Goal: Task Accomplishment & Management: Use online tool/utility

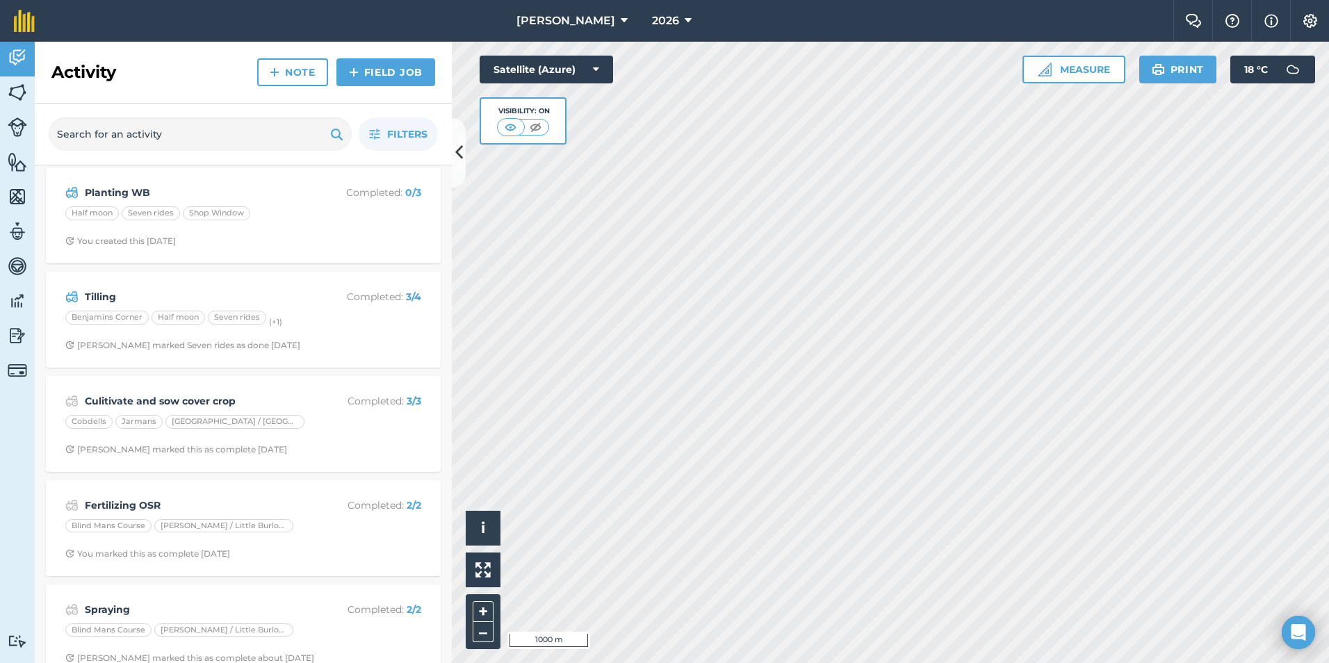
scroll to position [449, 0]
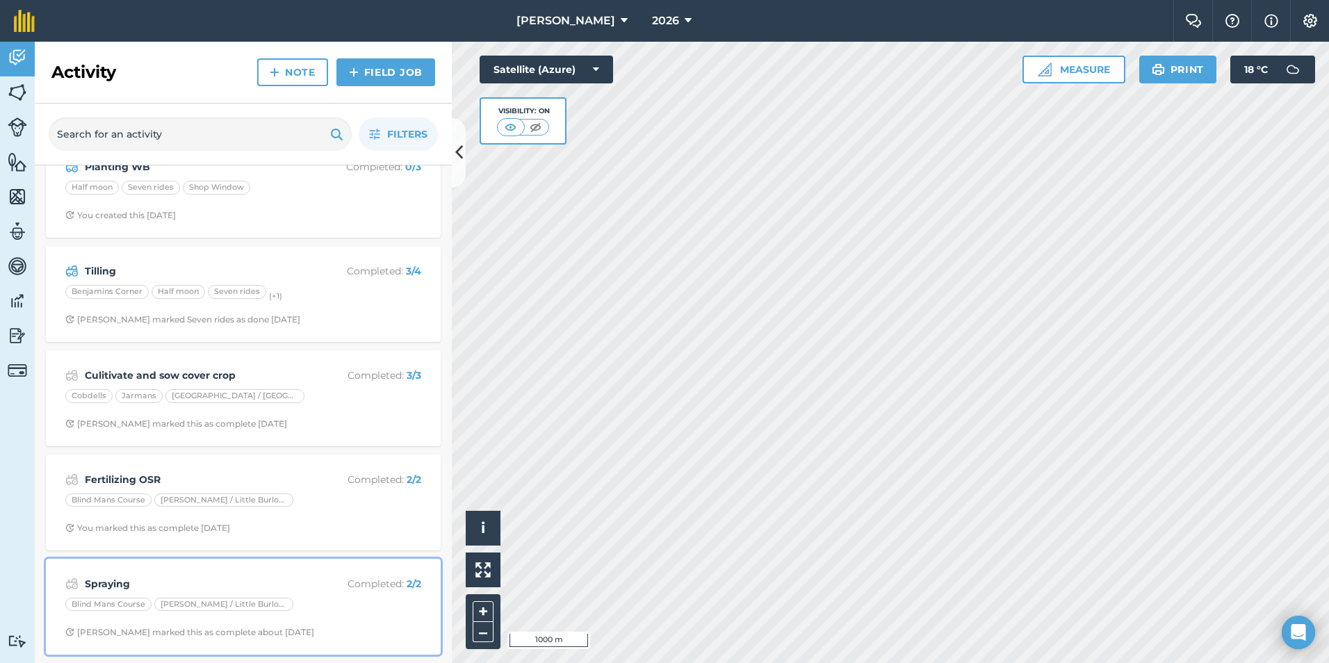
click at [140, 580] on strong "Spraying" at bounding box center [195, 583] width 220 height 15
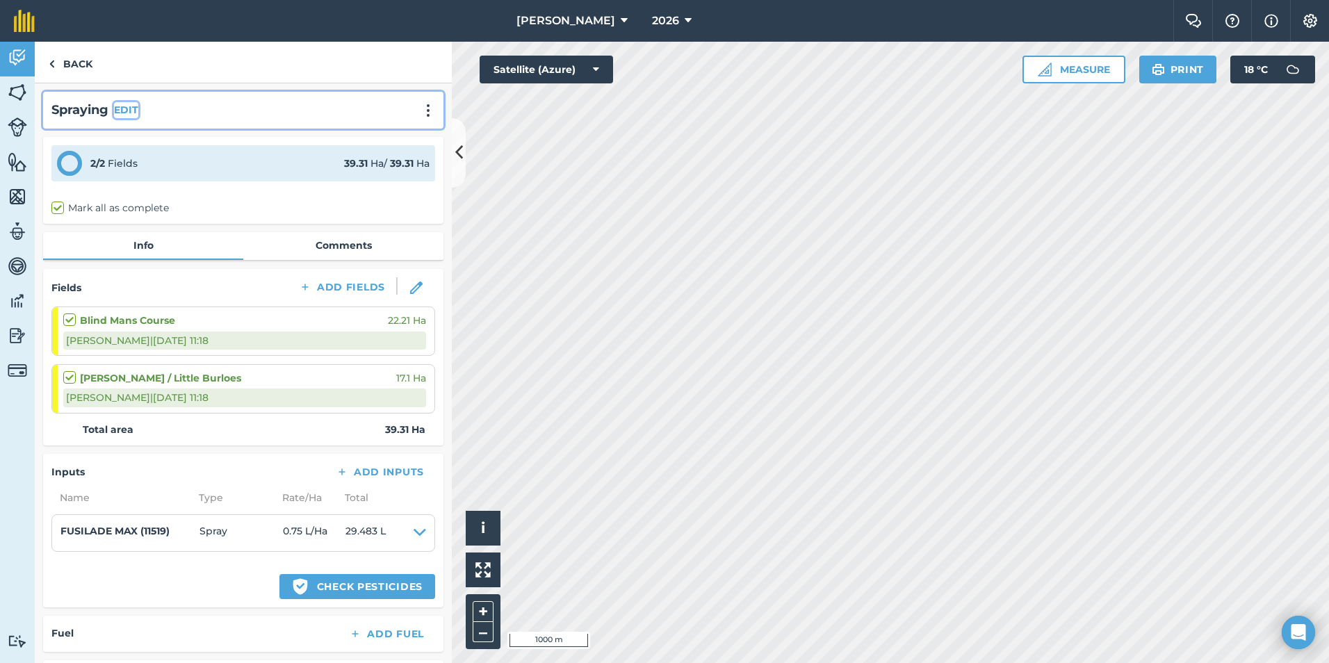
click at [138, 112] on button "EDIT" at bounding box center [126, 109] width 24 height 15
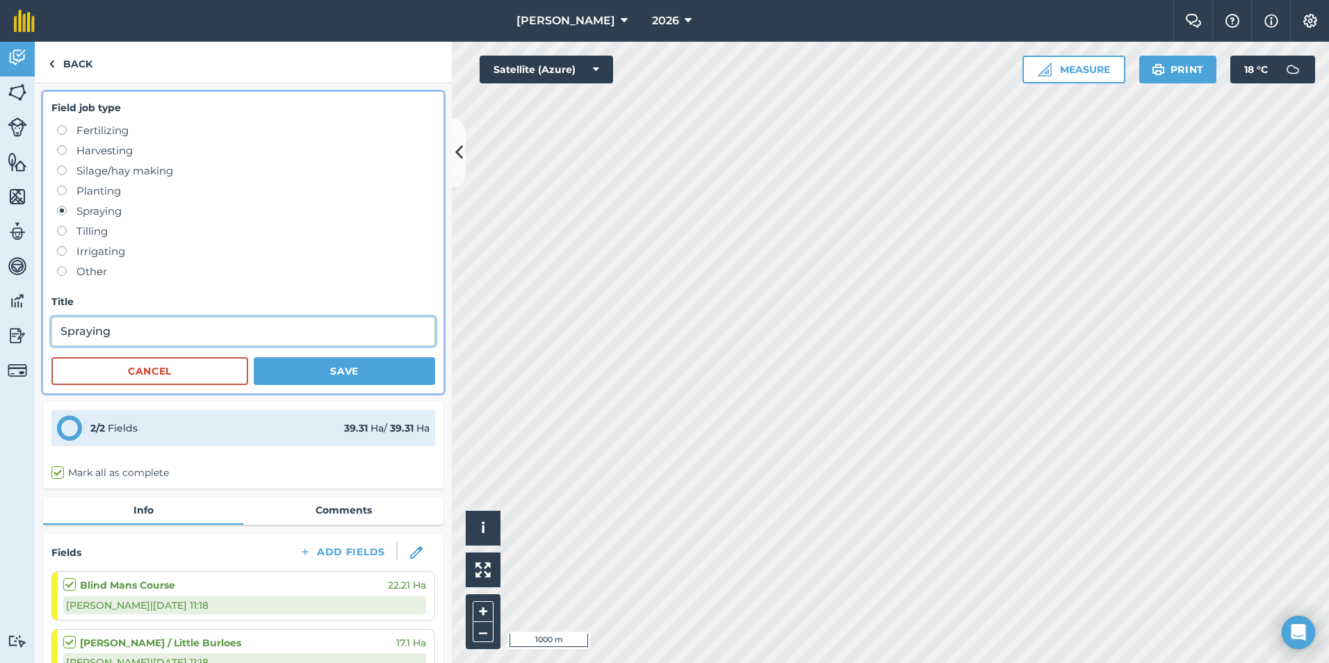
click at [131, 328] on input "Spraying" at bounding box center [243, 331] width 384 height 29
type input "Spraying Volunteers in [GEOGRAPHIC_DATA]"
click at [348, 379] on button "Save" at bounding box center [344, 371] width 181 height 28
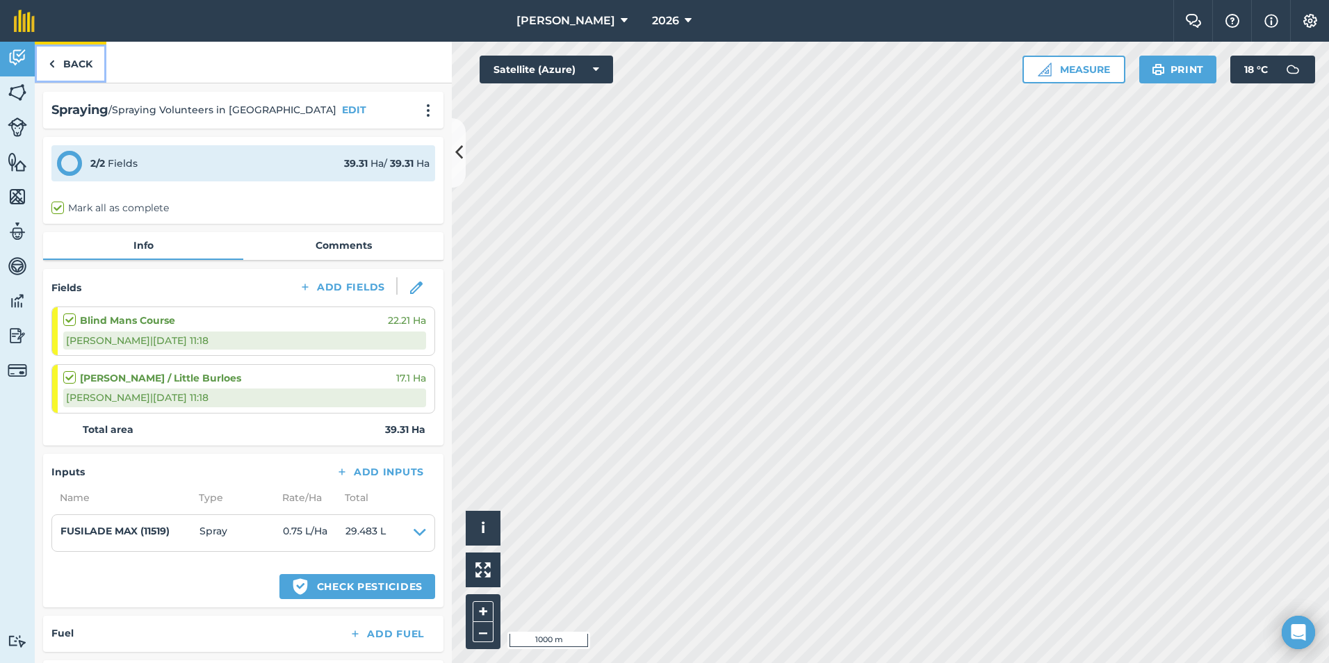
click at [69, 72] on link "Back" at bounding box center [71, 62] width 72 height 41
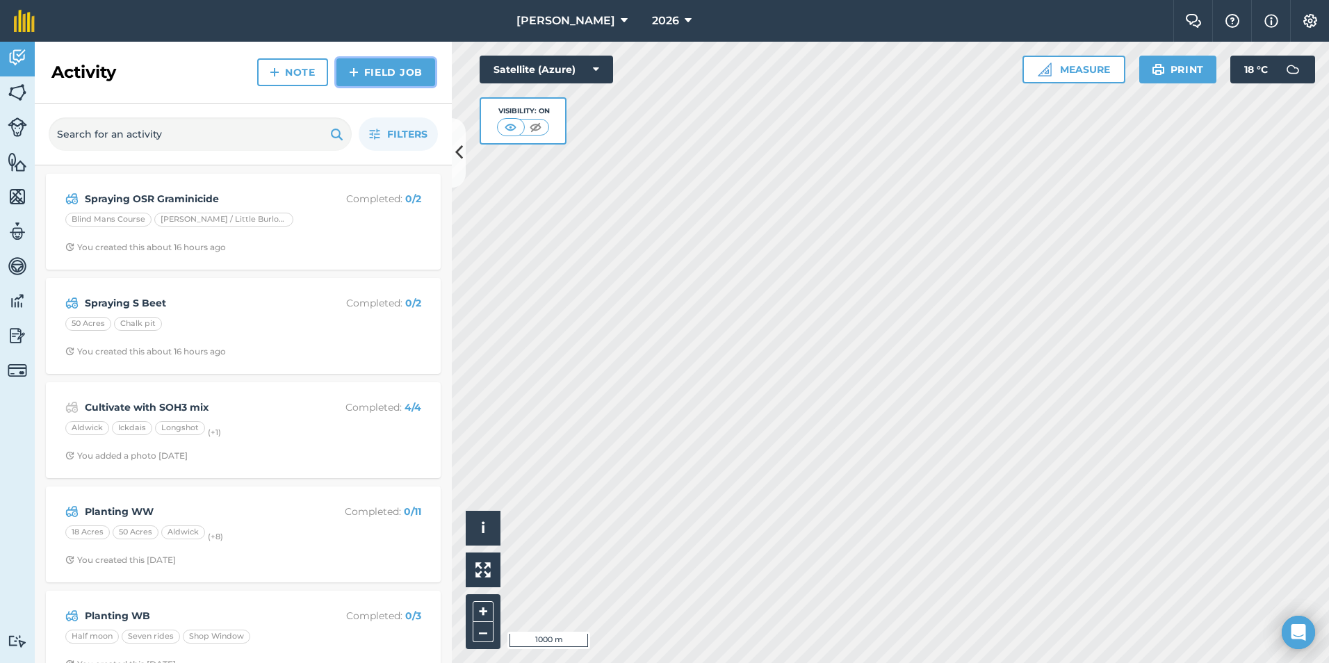
click at [401, 69] on link "Field Job" at bounding box center [385, 72] width 99 height 28
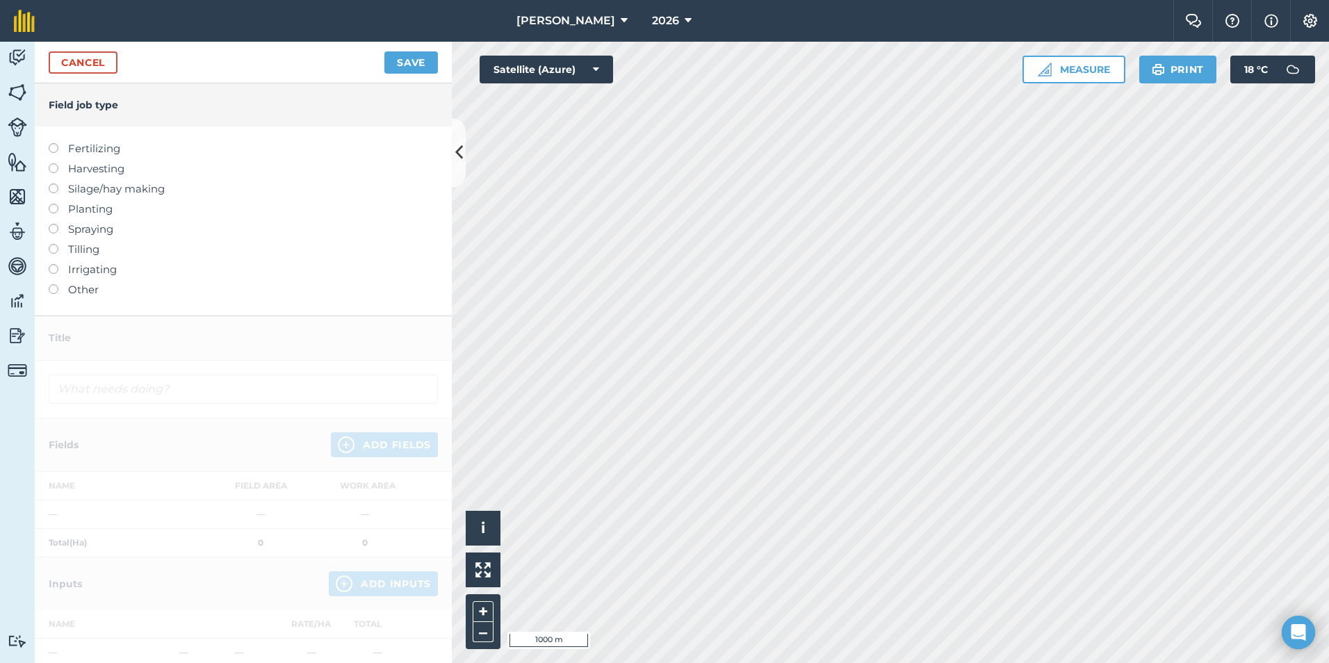
click at [88, 230] on label "Spraying" at bounding box center [243, 229] width 389 height 17
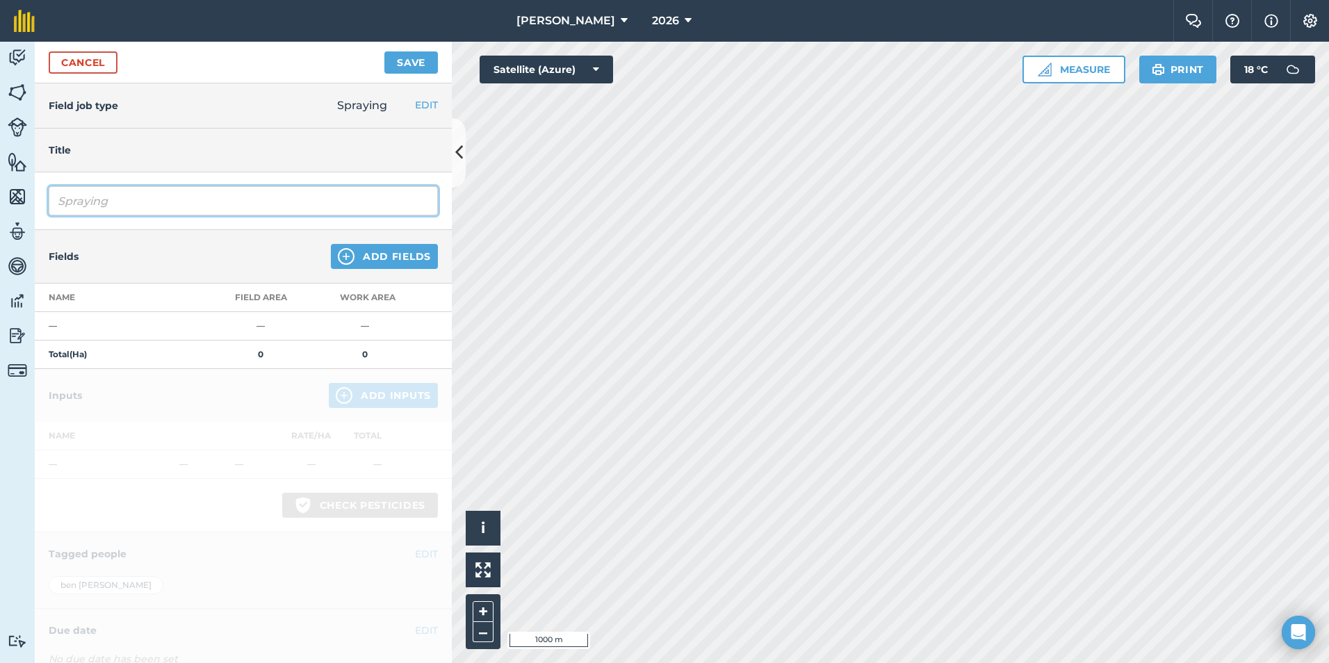
click at [149, 208] on input "Spraying" at bounding box center [243, 200] width 389 height 29
type input "Spraying of Volunteers pre W [GEOGRAPHIC_DATA]"
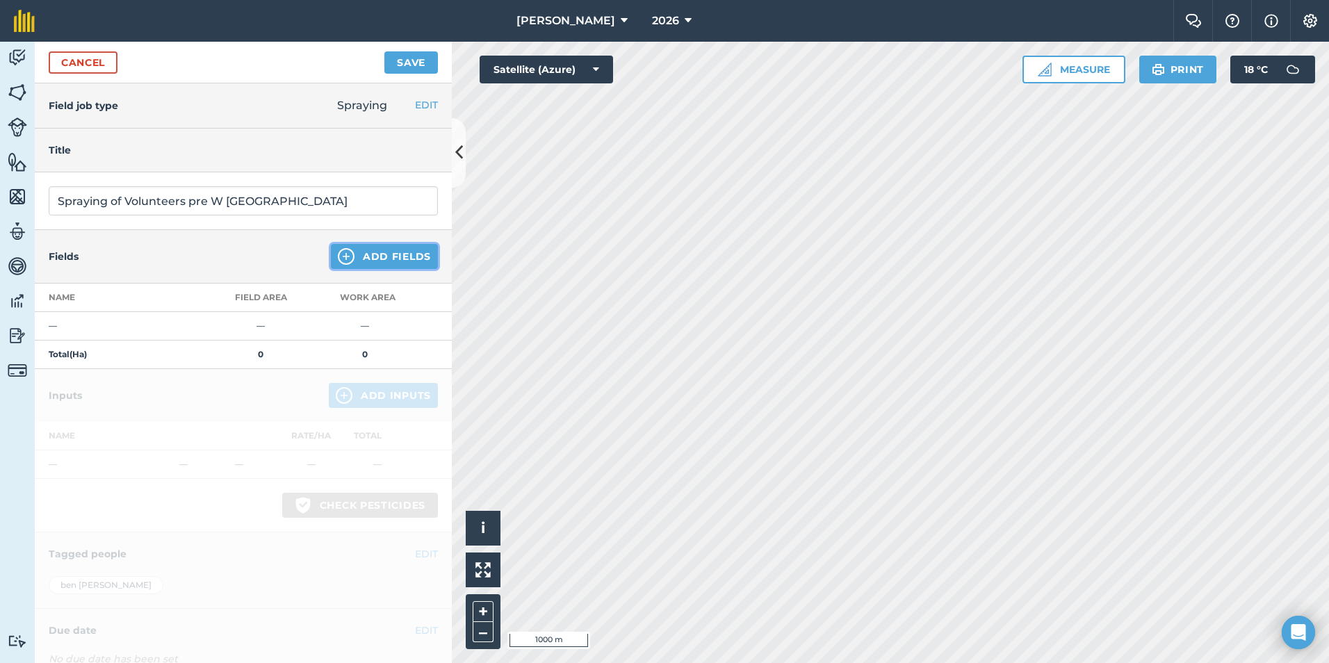
click at [356, 261] on button "Add Fields" at bounding box center [384, 256] width 107 height 25
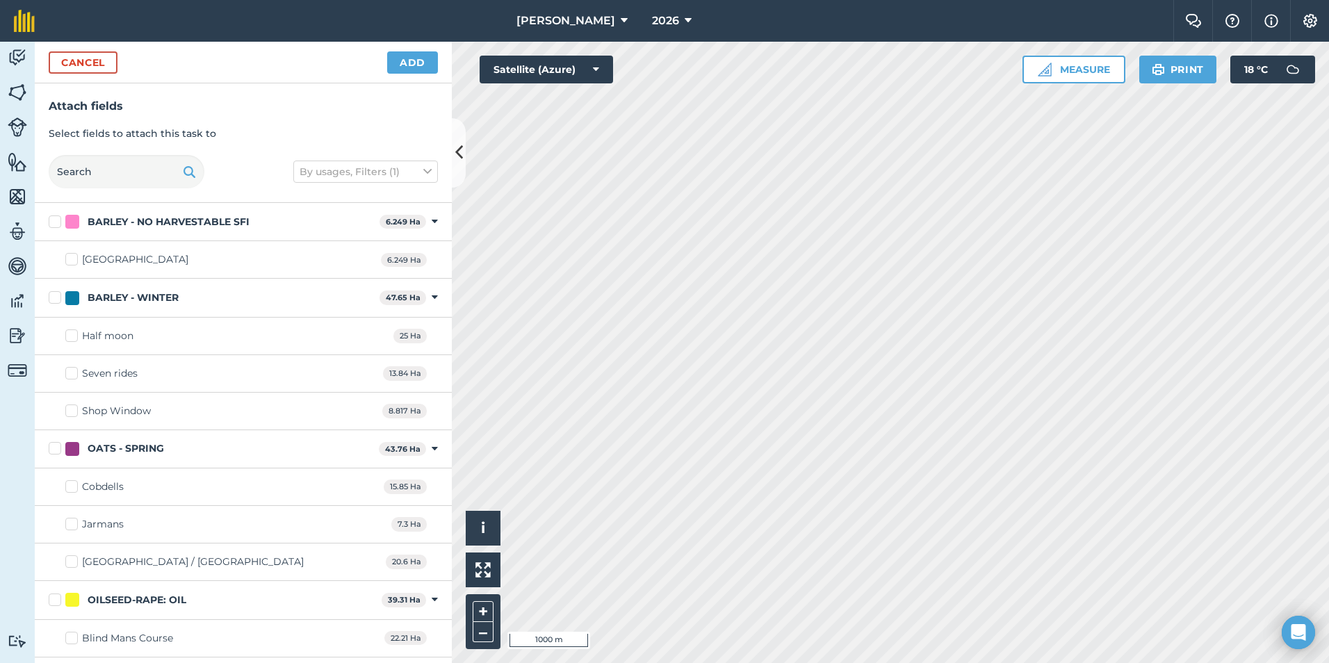
click at [56, 304] on label "BARLEY - WINTER" at bounding box center [211, 297] width 325 height 15
click at [56, 300] on input "BARLEY - WINTER" at bounding box center [53, 294] width 9 height 9
checkbox input "true"
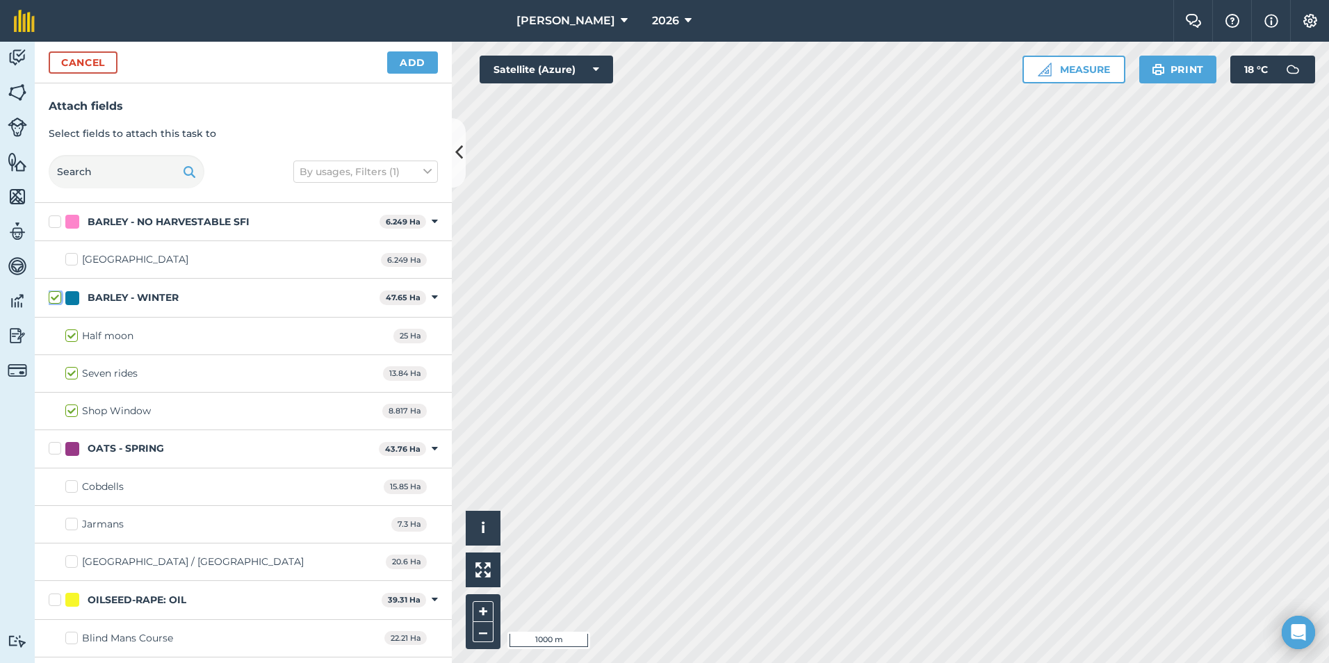
checkbox input "true"
click at [422, 67] on button "Add" at bounding box center [412, 62] width 51 height 22
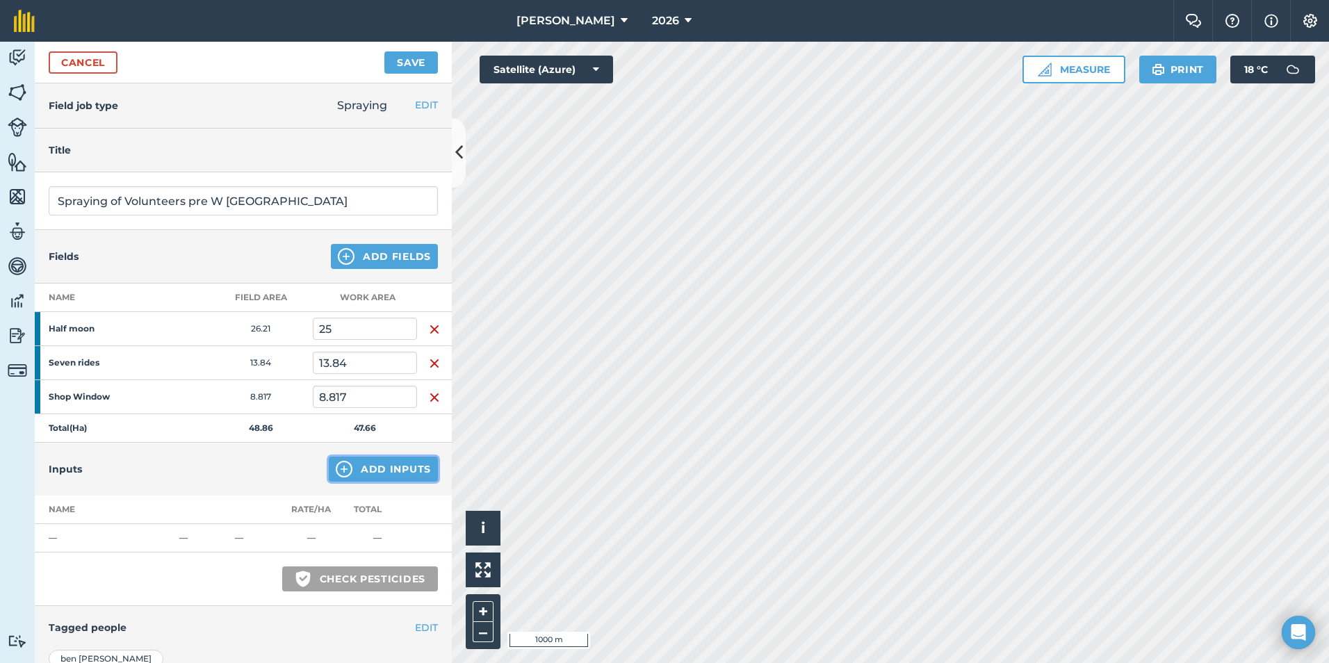
click at [347, 466] on button "Add Inputs" at bounding box center [383, 469] width 109 height 25
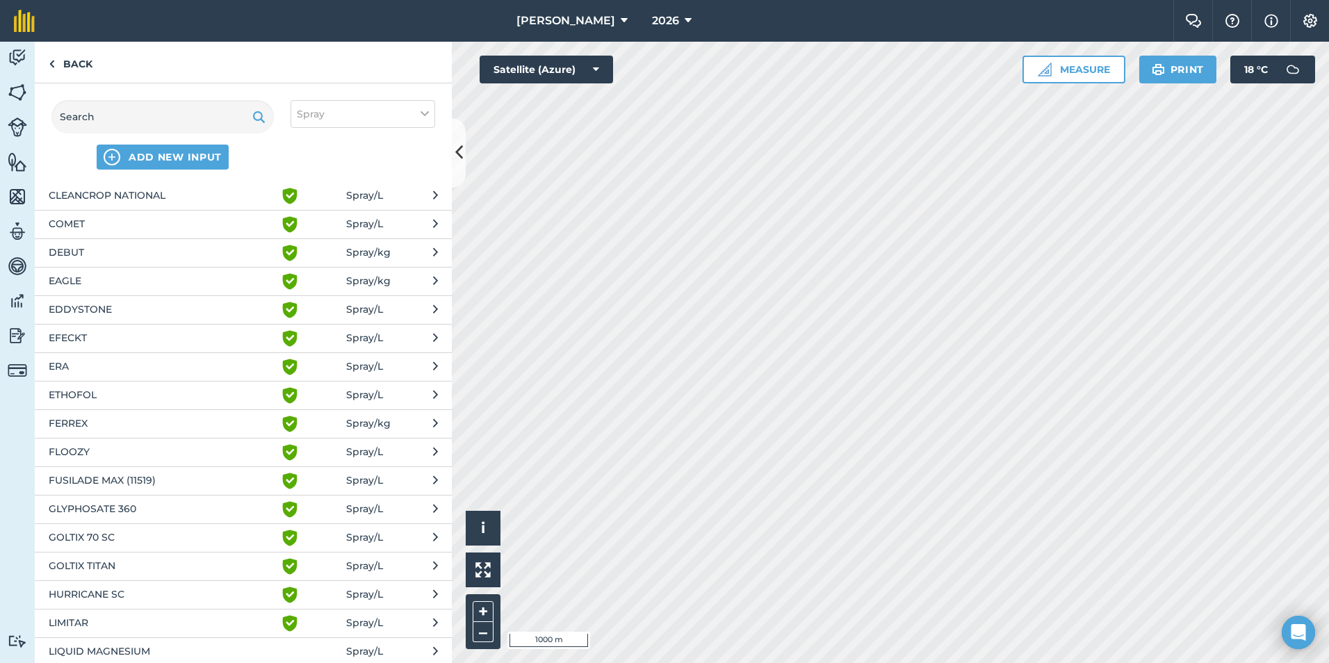
scroll to position [347, 0]
click at [126, 511] on span "GLYPHOSATE 360" at bounding box center [162, 508] width 227 height 17
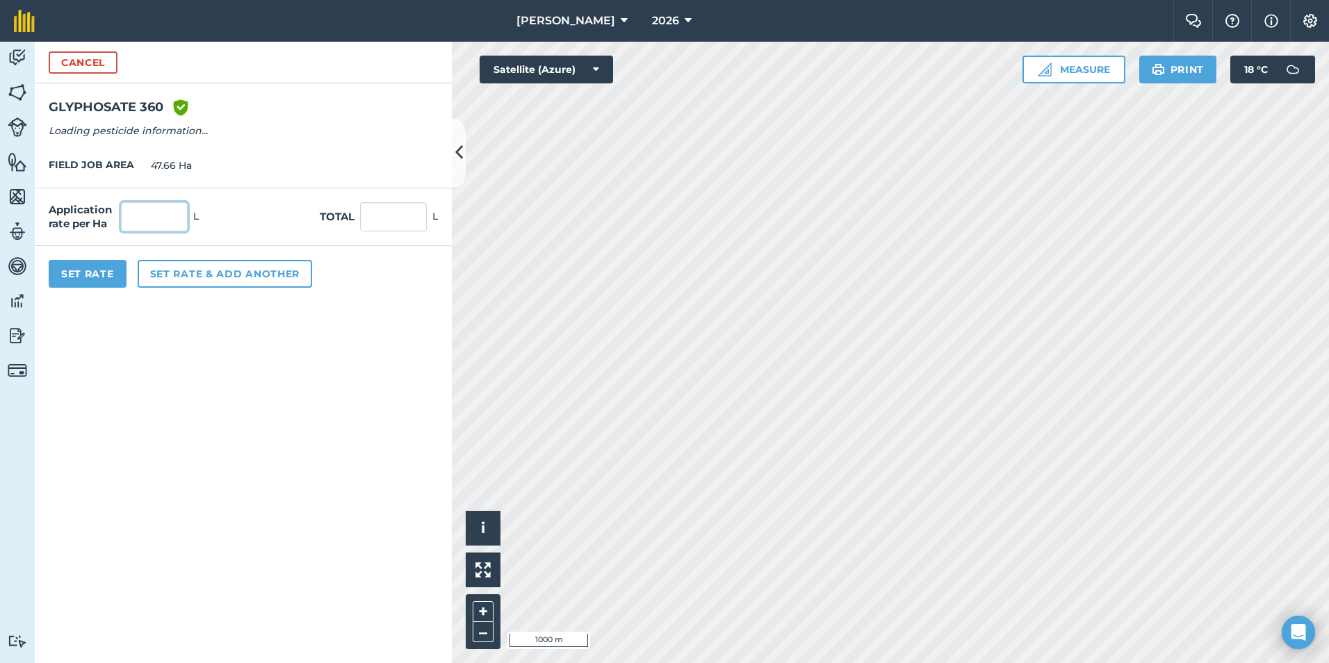
click at [158, 211] on input "text" at bounding box center [154, 216] width 67 height 29
type input "2"
type input "95.32"
click at [154, 397] on form "Cancel GLYPHOSATE 360 Green shield with white tick Loading pesticide informatio…" at bounding box center [243, 352] width 417 height 621
click at [87, 276] on button "Set Rate" at bounding box center [88, 274] width 78 height 28
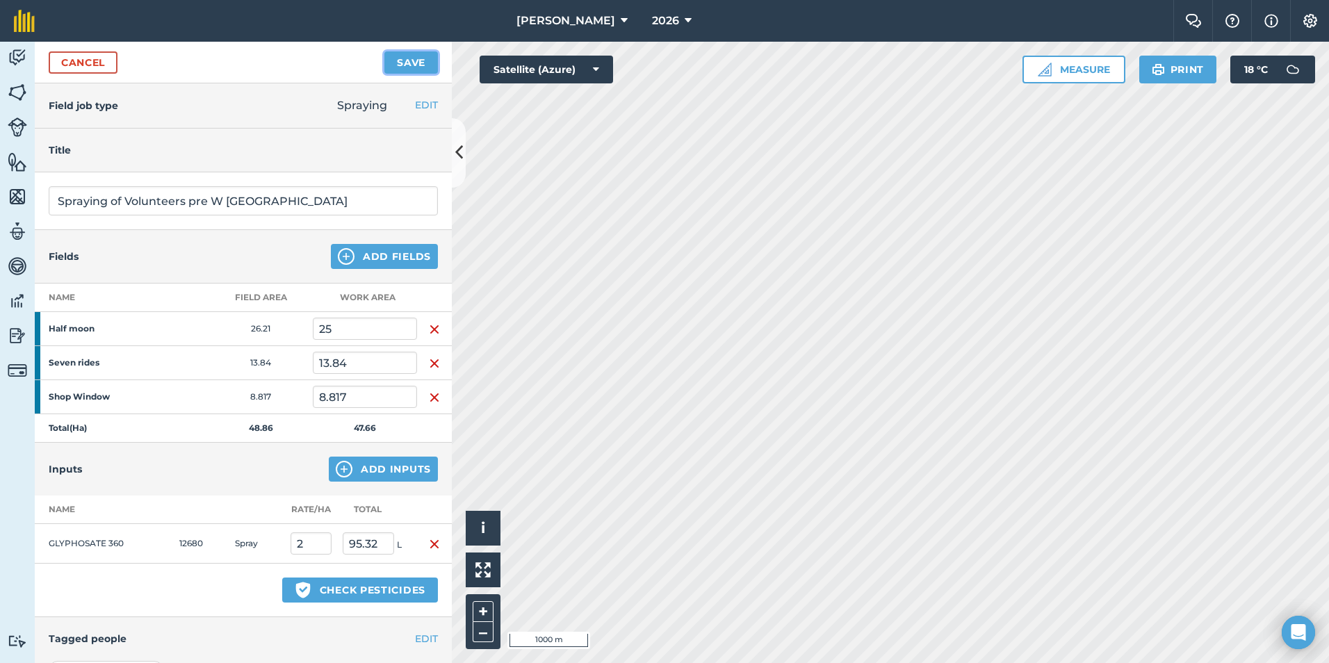
click at [425, 72] on button "Save" at bounding box center [411, 62] width 54 height 22
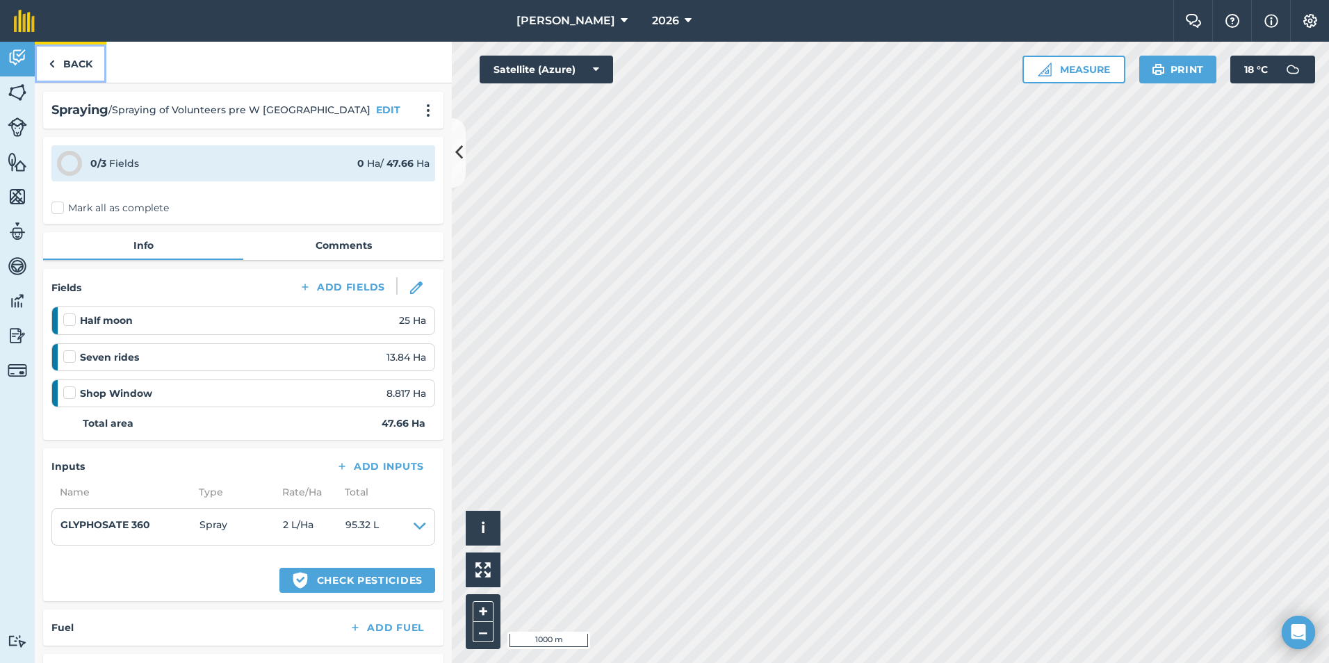
click at [65, 72] on link "Back" at bounding box center [71, 62] width 72 height 41
